Goal: Information Seeking & Learning: Learn about a topic

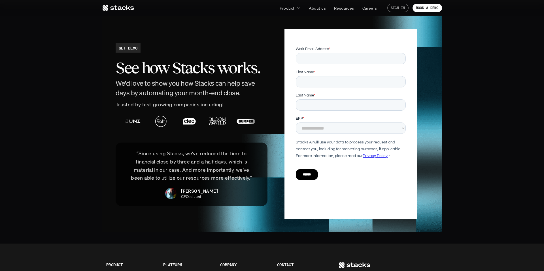
scroll to position [1205, 0]
click at [350, 8] on p "Resources" at bounding box center [344, 8] width 20 height 6
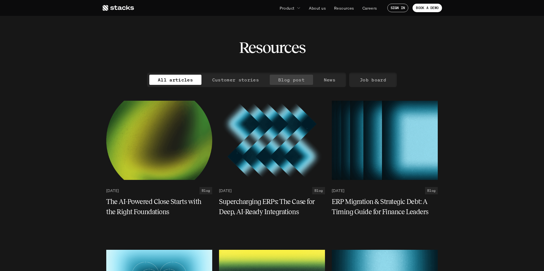
click at [297, 82] on p "Blog post" at bounding box center [291, 80] width 26 height 8
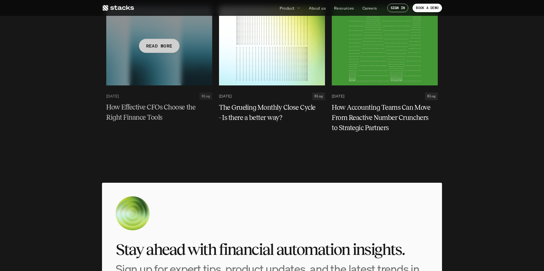
scroll to position [1269, 0]
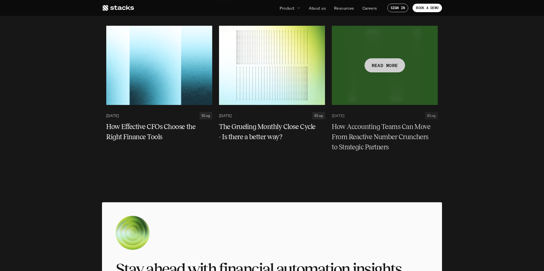
click at [367, 148] on h5 "How Accounting Teams Can Move From Reactive Number Crunchers to Strategic Partn…" at bounding box center [381, 137] width 99 height 31
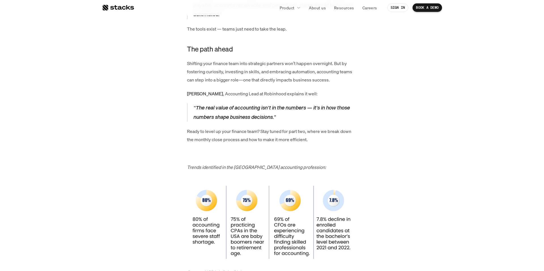
scroll to position [1050, 0]
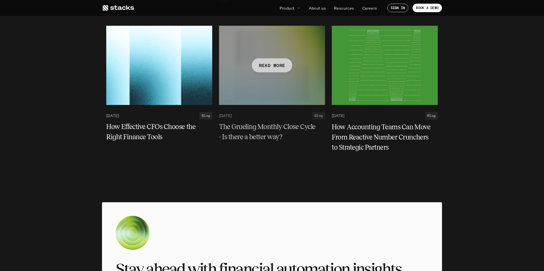
click at [287, 98] on div at bounding box center [272, 65] width 106 height 79
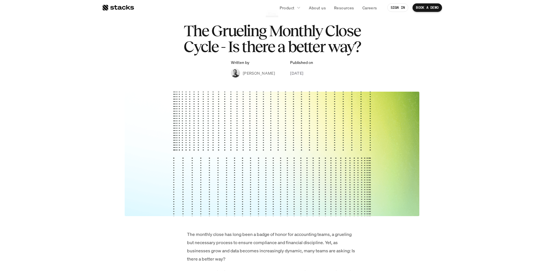
scroll to position [37, 0]
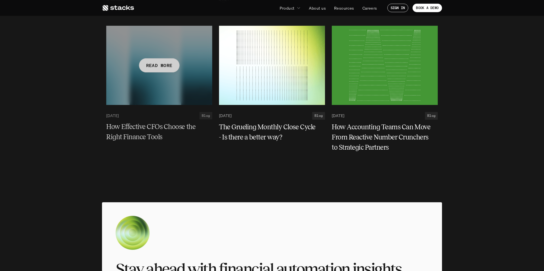
click at [154, 91] on div at bounding box center [159, 65] width 106 height 79
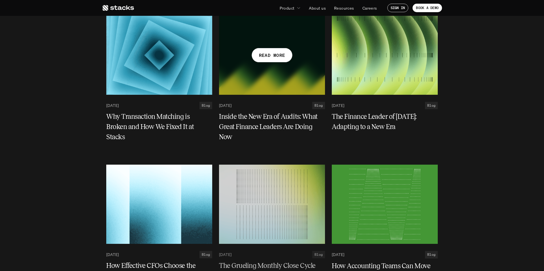
scroll to position [1130, 0]
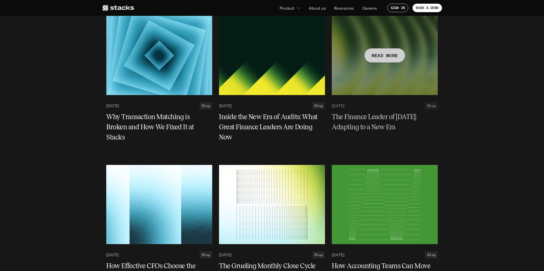
click at [378, 75] on div at bounding box center [385, 55] width 106 height 79
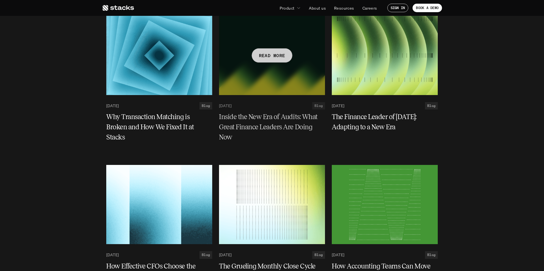
click at [262, 80] on div at bounding box center [272, 55] width 106 height 79
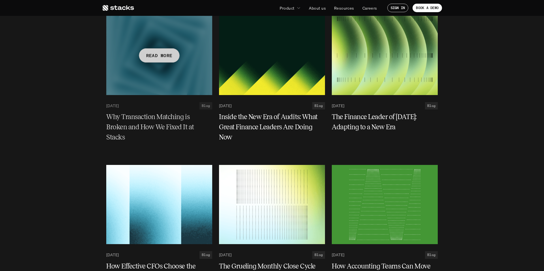
click at [157, 80] on div at bounding box center [159, 55] width 106 height 79
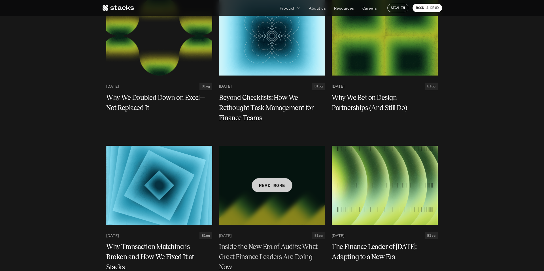
scroll to position [999, 0]
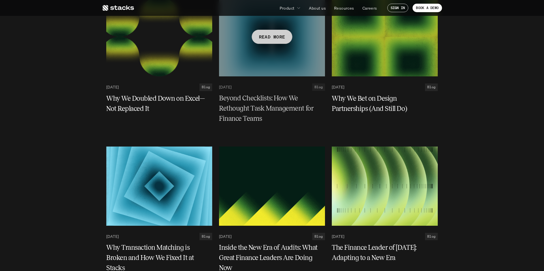
click at [256, 54] on div at bounding box center [272, 36] width 106 height 79
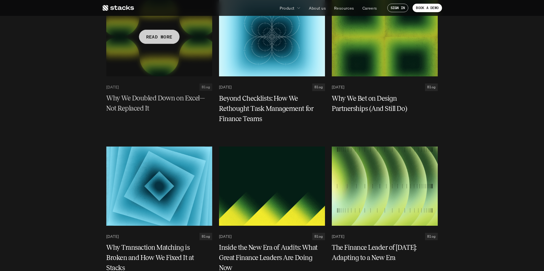
click at [145, 60] on div at bounding box center [159, 36] width 106 height 79
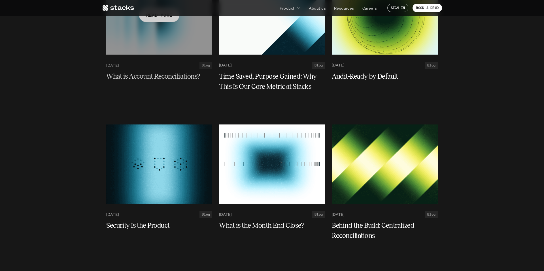
scroll to position [723, 0]
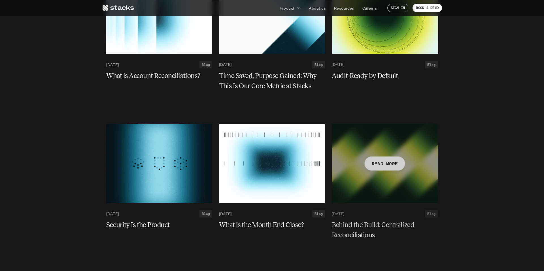
click at [356, 204] on div "READ MORE [DATE] Blog Behind the Build: Centralized Reconciliations" at bounding box center [385, 185] width 106 height 122
click at [360, 196] on div at bounding box center [385, 163] width 106 height 79
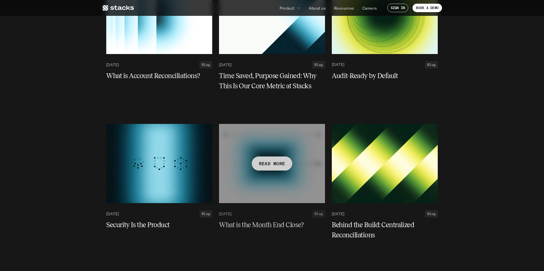
click at [275, 199] on div at bounding box center [272, 163] width 106 height 79
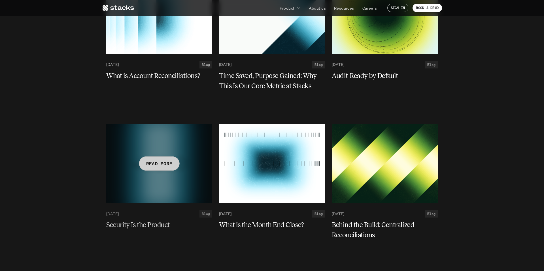
click at [174, 188] on div at bounding box center [159, 163] width 106 height 79
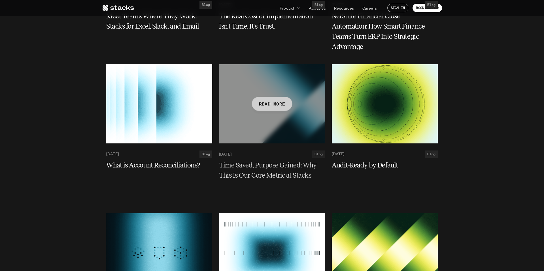
scroll to position [631, 0]
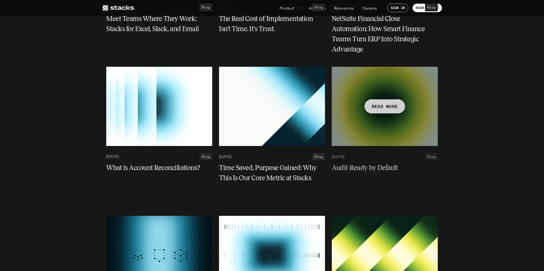
click at [401, 138] on div at bounding box center [385, 106] width 106 height 79
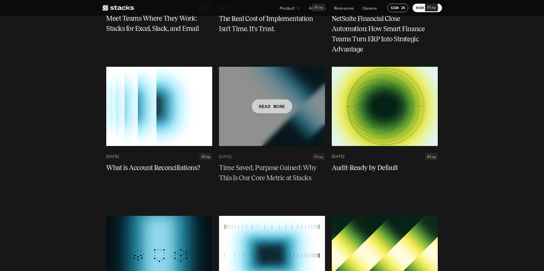
click at [256, 125] on div at bounding box center [272, 106] width 106 height 79
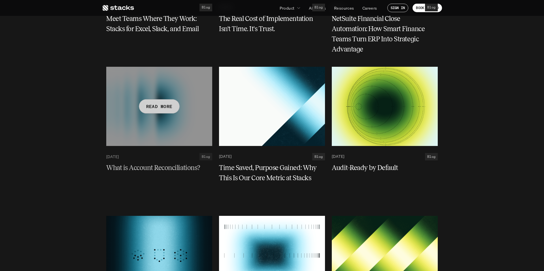
click at [196, 145] on div at bounding box center [159, 106] width 106 height 79
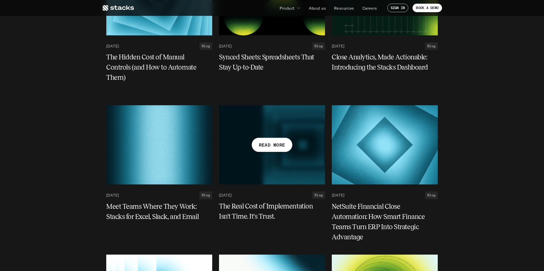
scroll to position [445, 0]
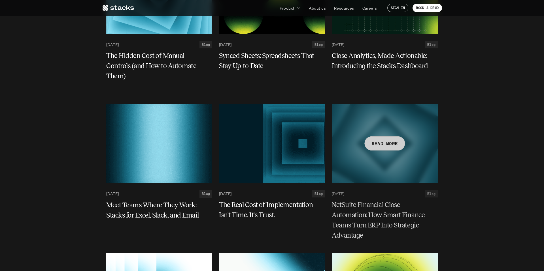
click at [389, 174] on div at bounding box center [385, 143] width 106 height 79
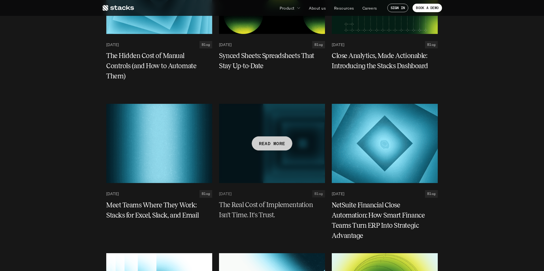
click at [241, 160] on div at bounding box center [272, 143] width 106 height 79
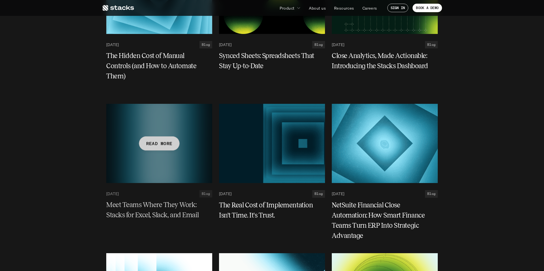
click at [125, 146] on div at bounding box center [159, 143] width 106 height 79
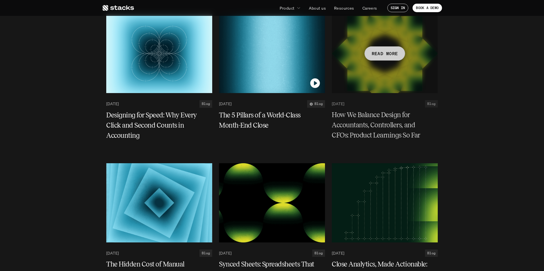
scroll to position [241, 0]
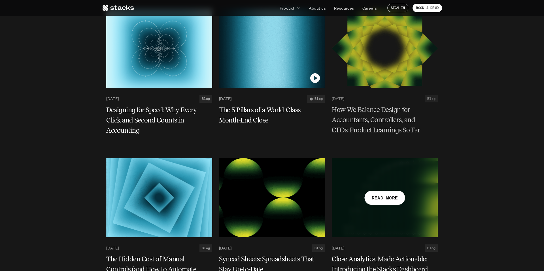
click at [383, 196] on p "READ MORE" at bounding box center [384, 198] width 26 height 8
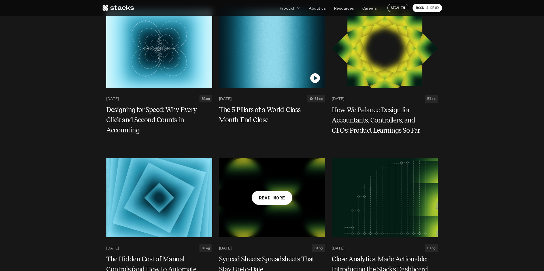
click at [266, 209] on div at bounding box center [272, 197] width 106 height 79
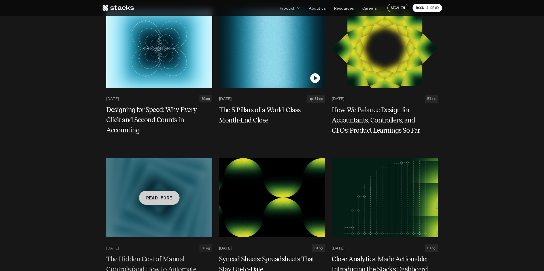
click at [177, 192] on div at bounding box center [159, 197] width 106 height 79
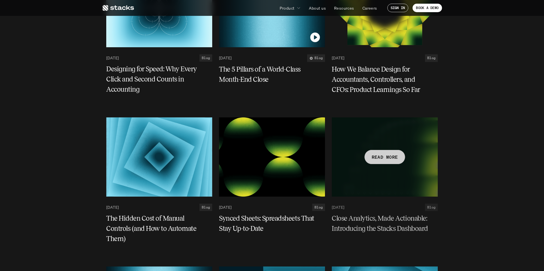
scroll to position [283, 0]
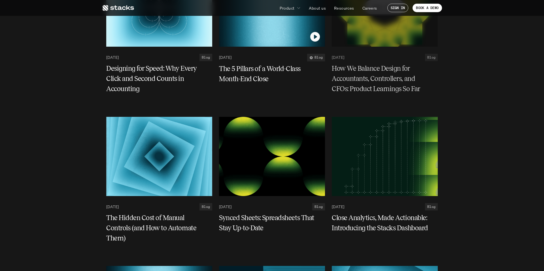
click at [384, 75] on h5 "How We Balance Design for Accountants, Controllers, and CFOs: Product Learnings…" at bounding box center [381, 79] width 99 height 31
